Goal: Task Accomplishment & Management: Manage account settings

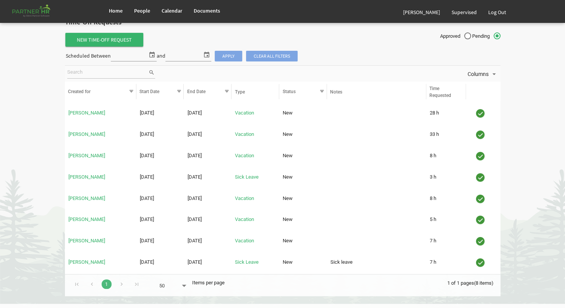
scroll to position [26, 0]
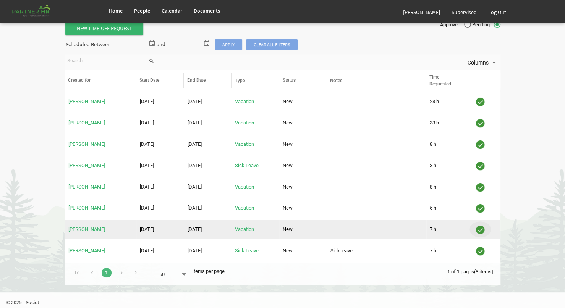
click at [481, 228] on img "is template cell column header" at bounding box center [479, 229] width 11 height 11
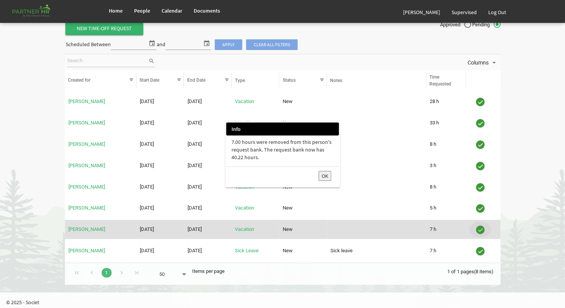
scroll to position [5, 0]
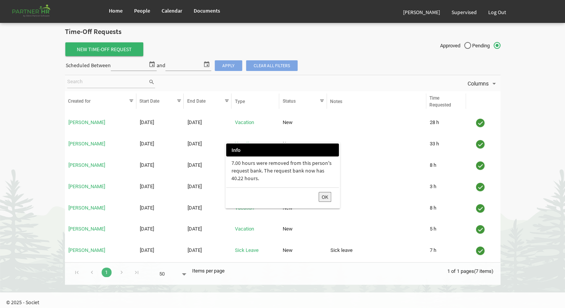
click at [324, 193] on button "OK" at bounding box center [325, 197] width 13 height 10
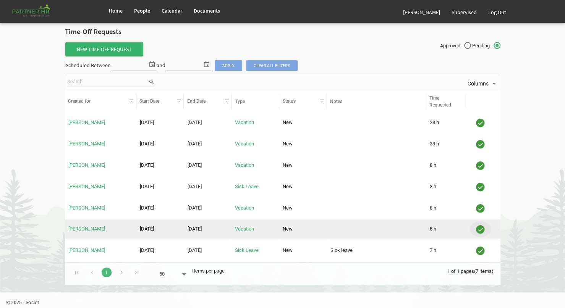
click at [476, 227] on img "is template cell column header" at bounding box center [479, 229] width 11 height 11
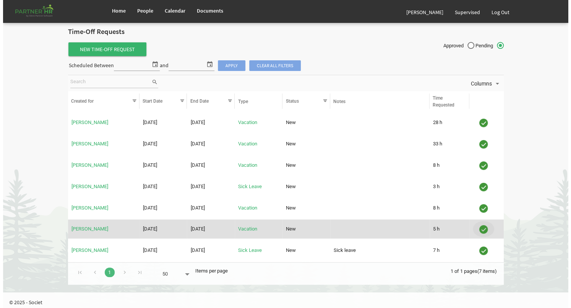
scroll to position [0, 0]
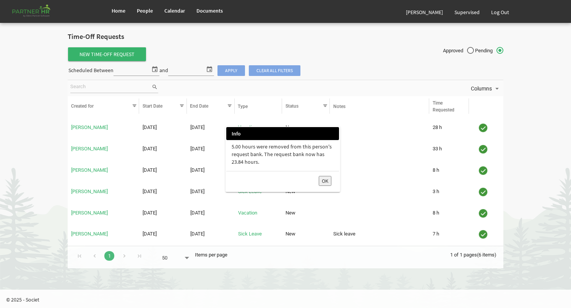
click at [323, 180] on button "OK" at bounding box center [325, 181] width 13 height 10
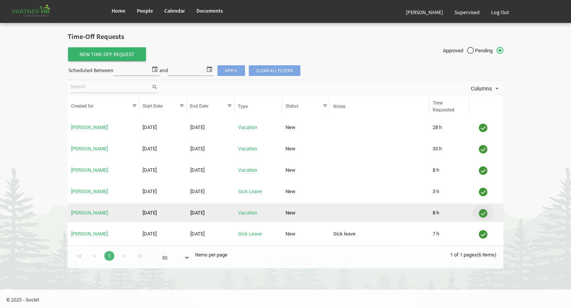
click at [486, 211] on img "is template cell column header" at bounding box center [482, 213] width 11 height 11
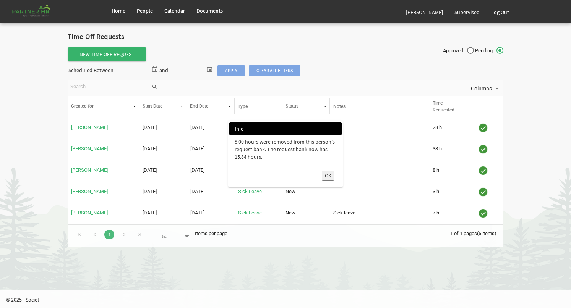
click at [327, 175] on button "OK" at bounding box center [328, 176] width 13 height 10
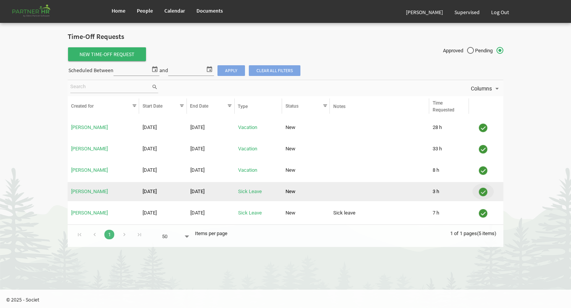
click at [484, 188] on img "is template cell column header" at bounding box center [482, 191] width 11 height 11
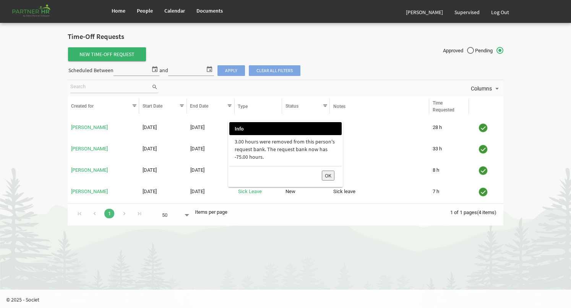
click at [329, 174] on button "OK" at bounding box center [328, 176] width 13 height 10
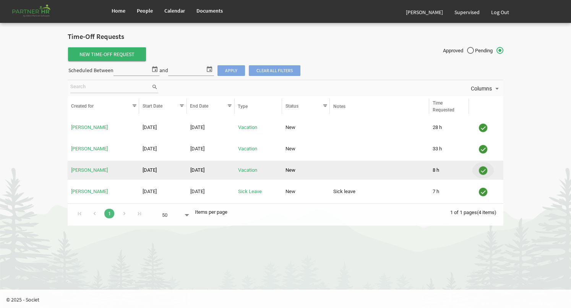
click at [483, 168] on img "is template cell column header" at bounding box center [482, 170] width 11 height 11
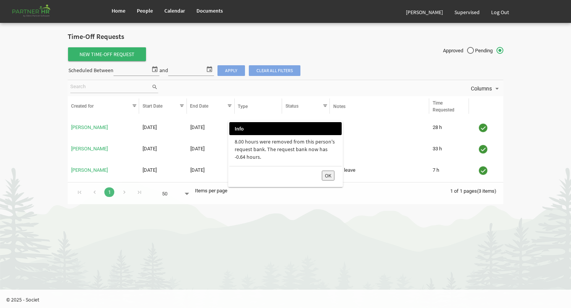
click at [329, 176] on button "OK" at bounding box center [328, 176] width 13 height 10
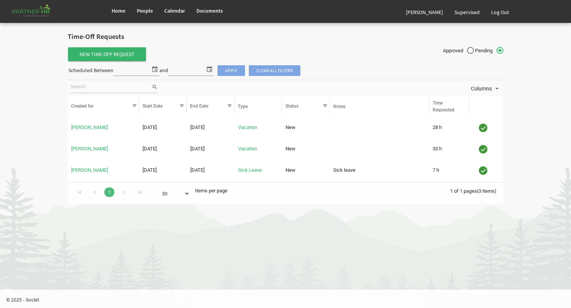
click at [364, 233] on html "Home People Calendar" at bounding box center [285, 154] width 571 height 308
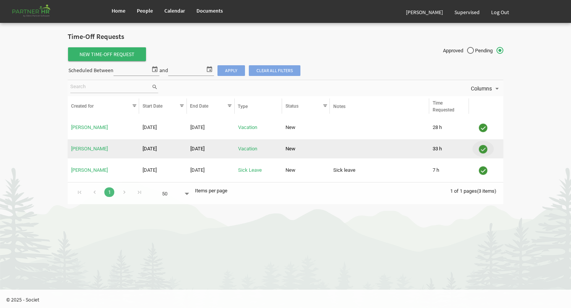
click at [484, 148] on img "is template cell column header" at bounding box center [482, 149] width 11 height 11
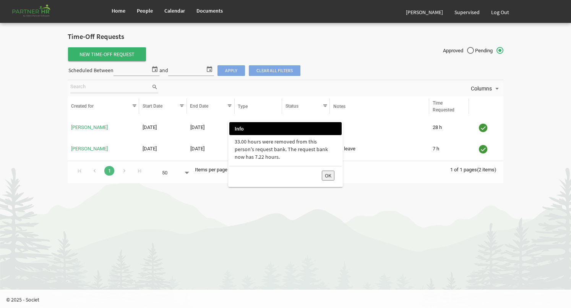
click at [327, 179] on button "OK" at bounding box center [328, 176] width 13 height 10
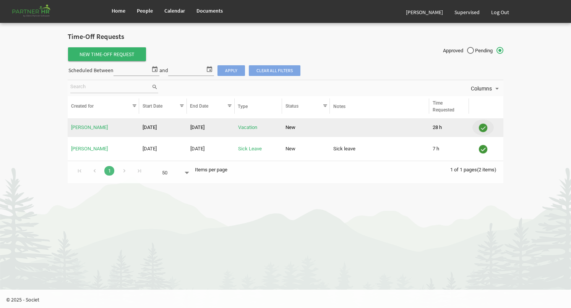
click at [483, 126] on img "is template cell column header" at bounding box center [482, 127] width 11 height 11
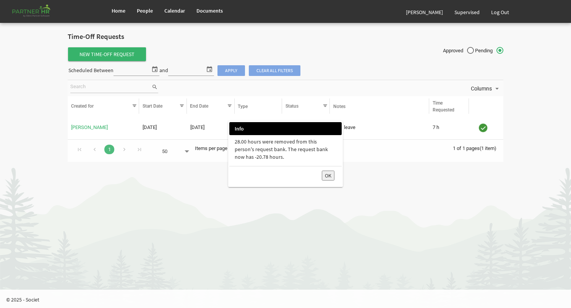
click at [328, 174] on button "OK" at bounding box center [328, 176] width 13 height 10
